Goal: Transaction & Acquisition: Purchase product/service

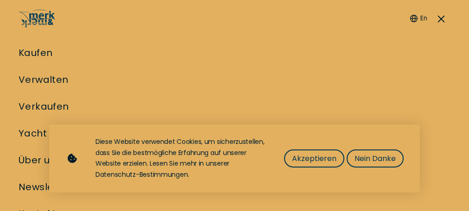
select select "sell"
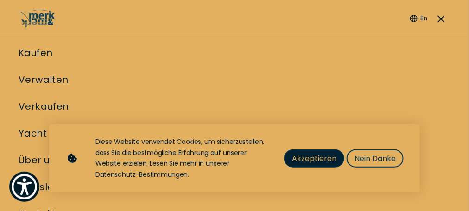
click at [305, 159] on span "Akzeptieren" at bounding box center [314, 159] width 44 height 12
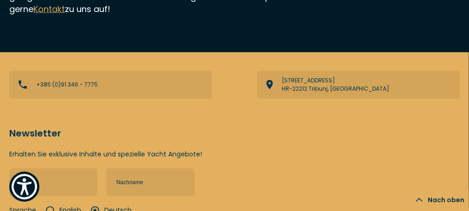
scroll to position [3086, 0]
click at [411, 189] on button "Nach oben" at bounding box center [440, 200] width 58 height 22
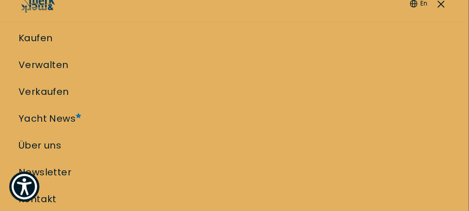
scroll to position [0, 0]
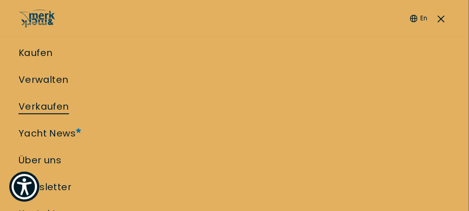
click at [69, 100] on link "Verkaufen" at bounding box center [44, 106] width 50 height 13
click at [52, 46] on link "Kaufen" at bounding box center [36, 52] width 34 height 13
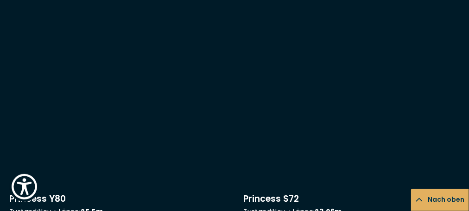
scroll to position [10245, 0]
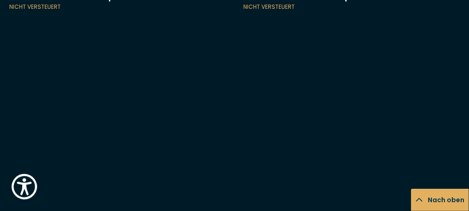
click at [0, 0] on icon at bounding box center [0, 0] width 0 height 0
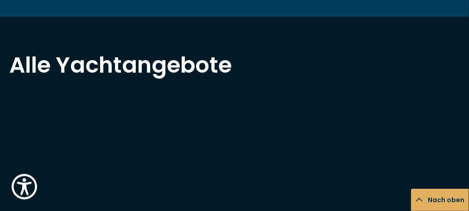
scroll to position [617, 0]
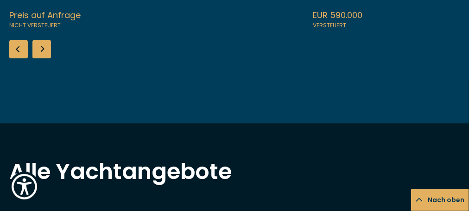
scroll to position [556, 0]
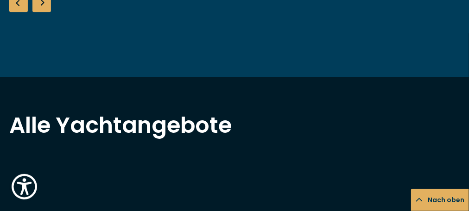
click at [38, 12] on div "Next slide" at bounding box center [41, 3] width 19 height 19
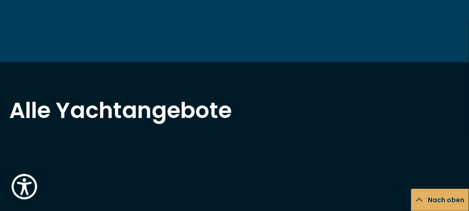
scroll to position [617, 0]
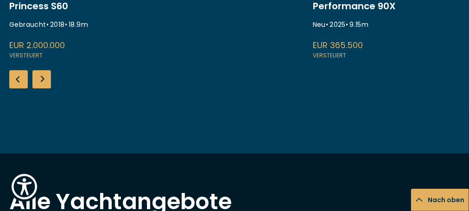
scroll to position [494, 0]
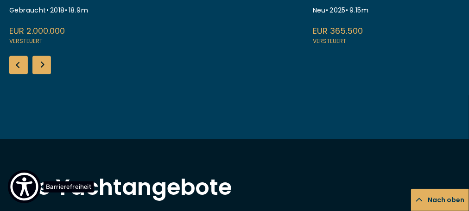
click at [45, 185] on span "Barrierefreiheit" at bounding box center [69, 186] width 50 height 11
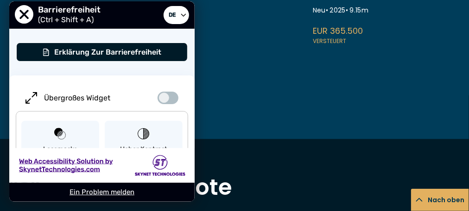
click at [118, 11] on div "Barrierefreiheit (Ctrl + Shift + A)" at bounding box center [100, 15] width 125 height 20
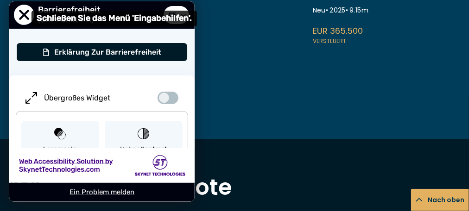
click at [30, 10] on span "Schließen Sie das Menü 'Eingabehilfen'." at bounding box center [24, 15] width 20 height 20
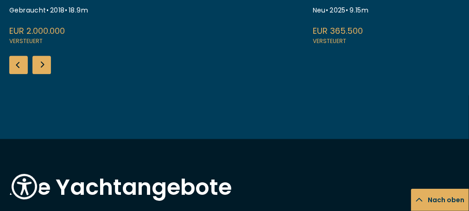
click at [50, 74] on div "Next slide" at bounding box center [41, 65] width 19 height 19
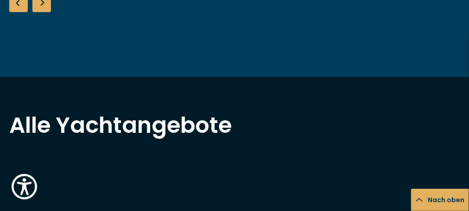
click at [38, 12] on div "Next slide" at bounding box center [41, 3] width 19 height 19
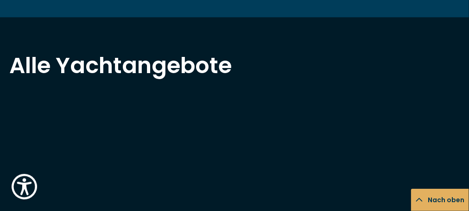
scroll to position [617, 0]
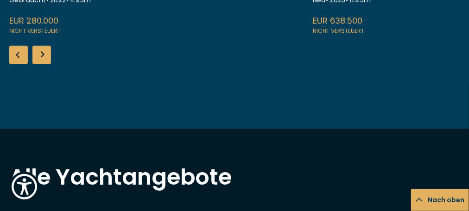
scroll to position [556, 0]
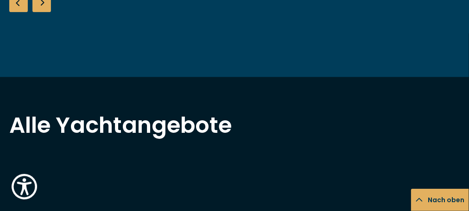
click at [47, 12] on div "Next slide" at bounding box center [41, 3] width 19 height 19
click at [41, 12] on div "Next slide" at bounding box center [41, 3] width 19 height 19
click at [43, 12] on div "Next slide" at bounding box center [41, 3] width 19 height 19
click at [42, 12] on div "Next slide" at bounding box center [41, 3] width 19 height 19
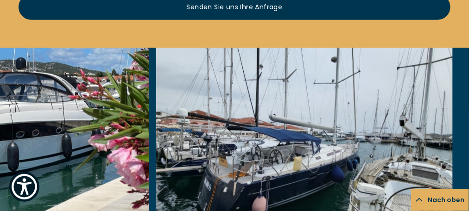
scroll to position [0, 0]
